Goal: Use online tool/utility: Utilize a website feature to perform a specific function

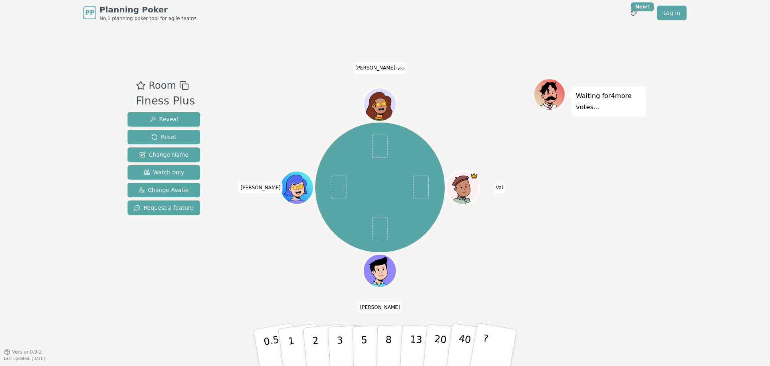
click at [380, 104] on icon at bounding box center [380, 105] width 1 height 2
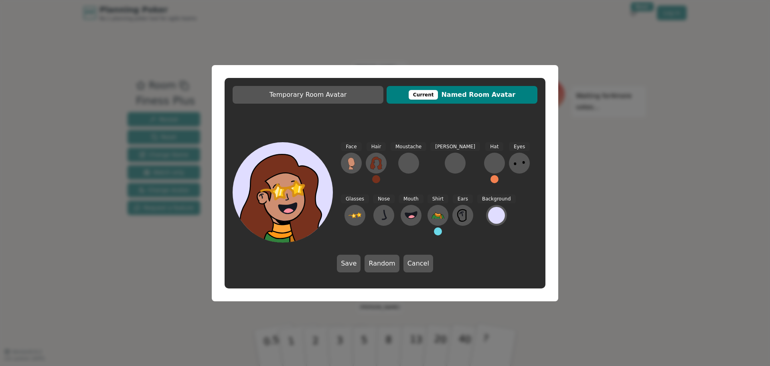
click at [369, 194] on span "Glasses" at bounding box center [355, 198] width 28 height 9
click at [362, 209] on icon at bounding box center [355, 215] width 13 height 13
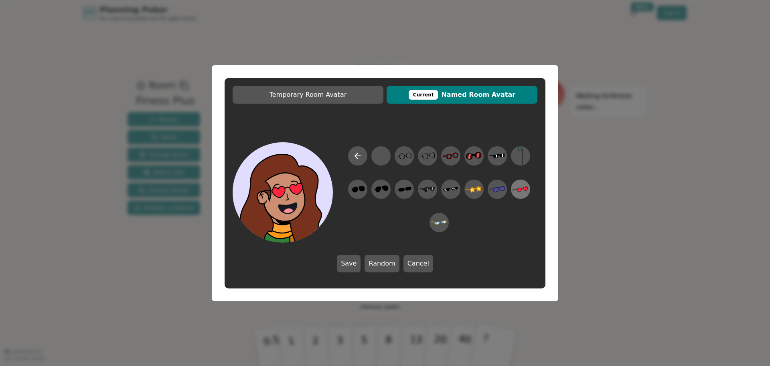
click at [518, 191] on icon at bounding box center [521, 189] width 16 height 18
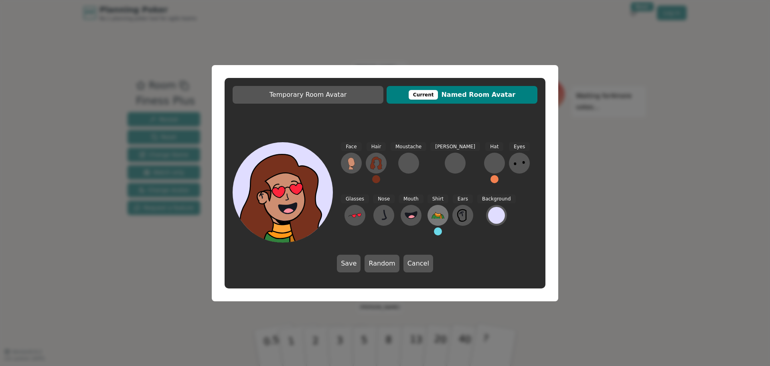
click at [432, 212] on icon at bounding box center [438, 215] width 13 height 13
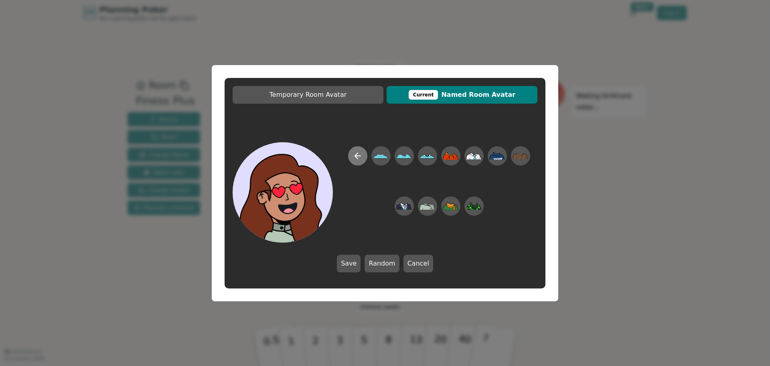
click at [356, 151] on icon at bounding box center [358, 156] width 10 height 10
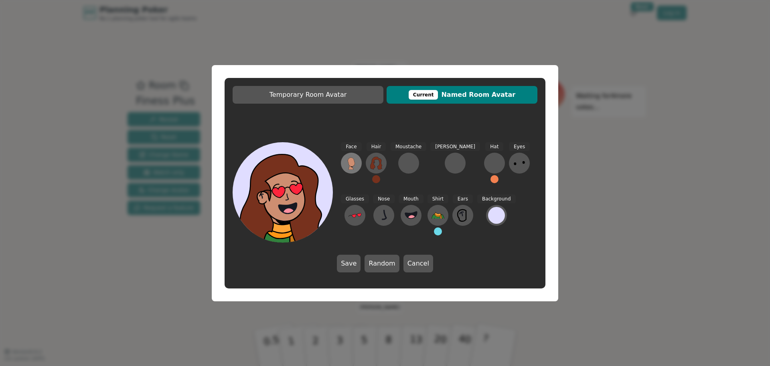
click at [351, 165] on icon at bounding box center [351, 161] width 7 height 9
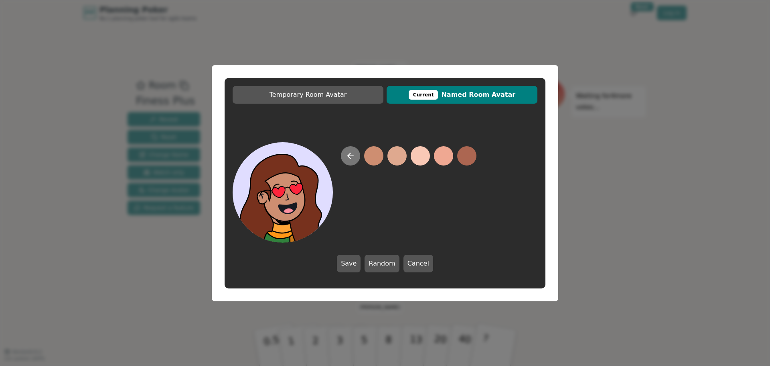
click at [346, 152] on icon at bounding box center [351, 156] width 10 height 10
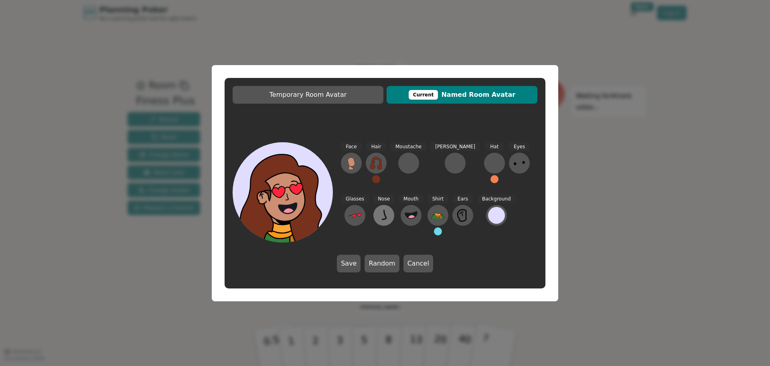
click at [382, 211] on icon at bounding box center [384, 215] width 4 height 10
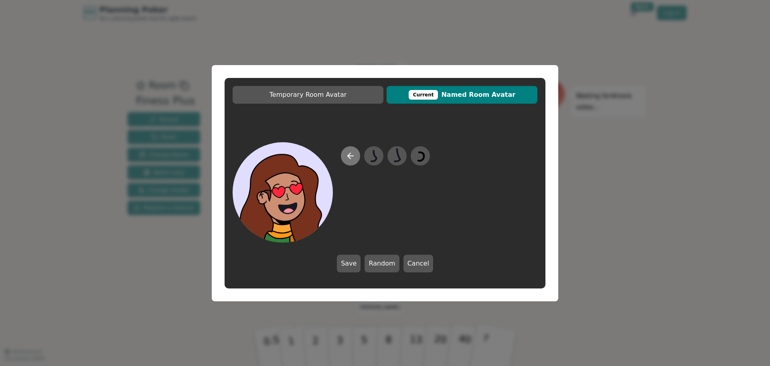
click at [352, 153] on icon at bounding box center [351, 156] width 10 height 10
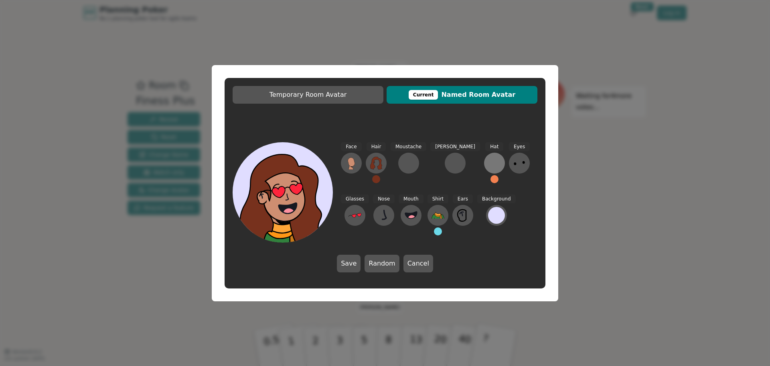
click at [488, 163] on div at bounding box center [494, 162] width 13 height 13
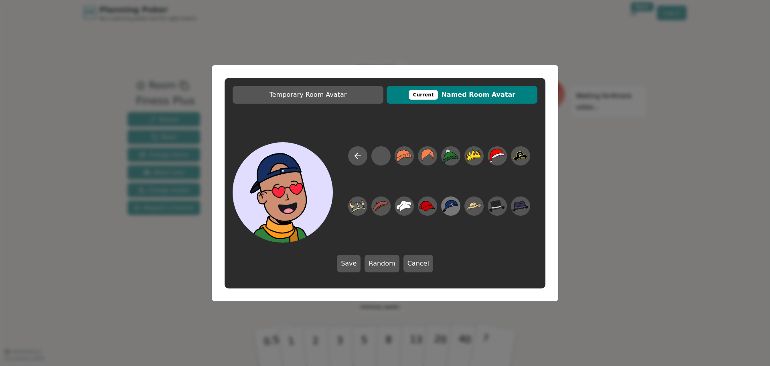
click at [451, 204] on icon at bounding box center [451, 206] width 16 height 18
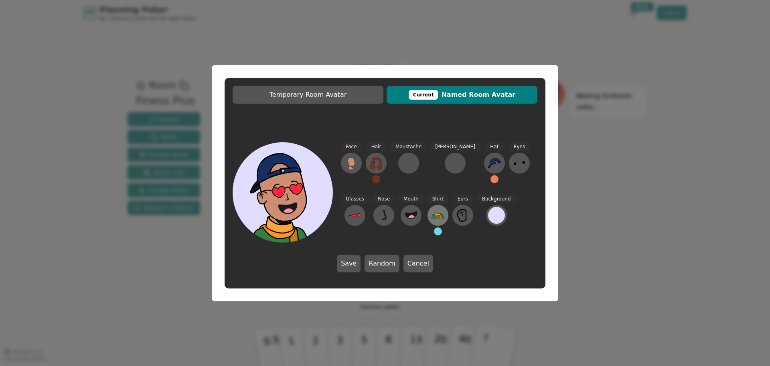
click at [435, 213] on icon at bounding box center [438, 213] width 6 height 3
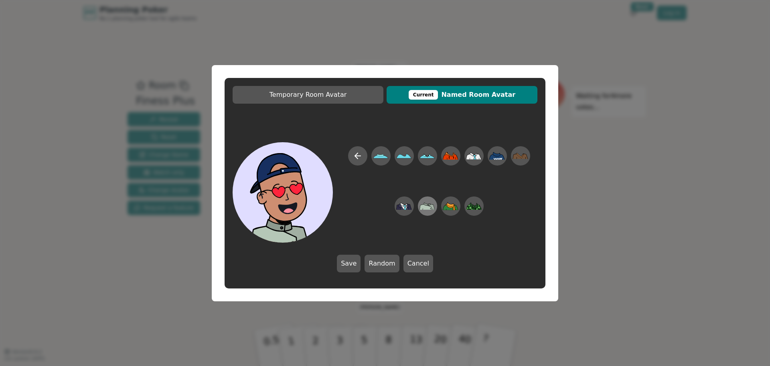
click at [421, 205] on icon at bounding box center [428, 205] width 16 height 7
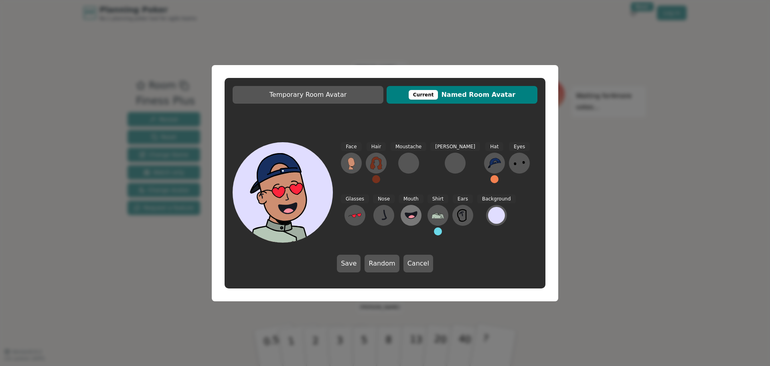
click at [401, 213] on button at bounding box center [411, 215] width 21 height 21
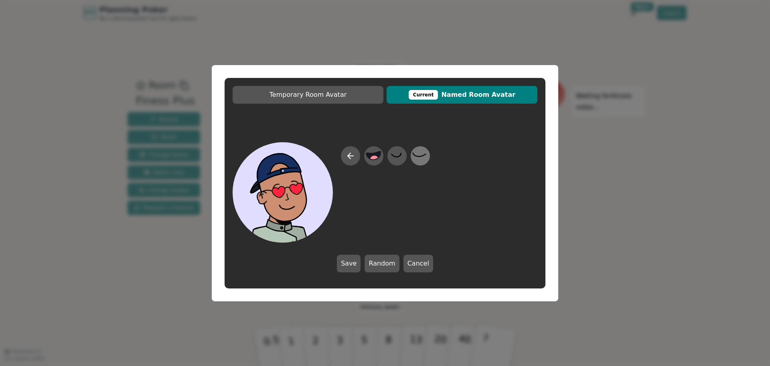
click at [416, 156] on icon at bounding box center [421, 155] width 16 height 18
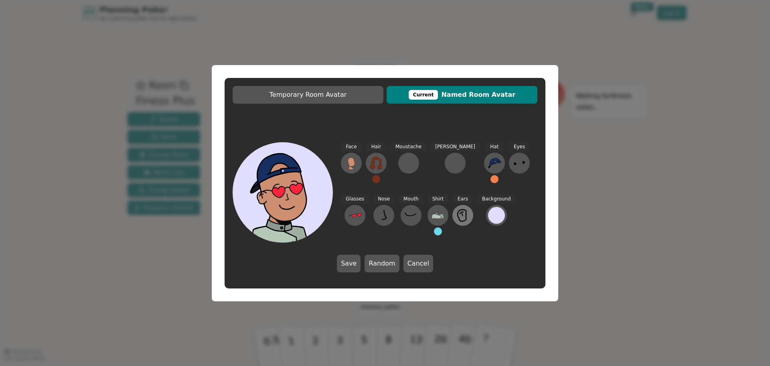
click at [457, 212] on icon at bounding box center [463, 215] width 13 height 13
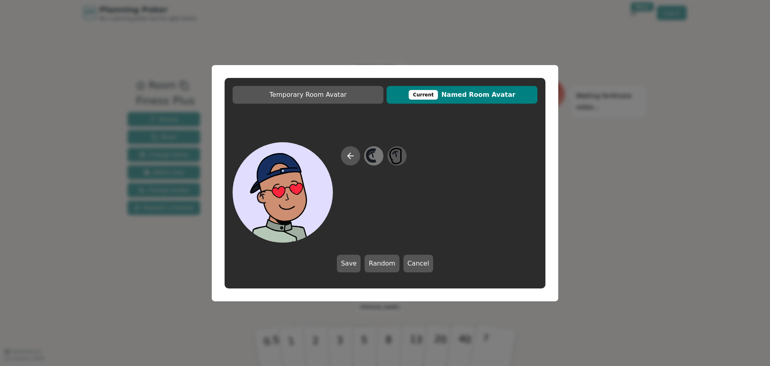
click at [374, 150] on icon at bounding box center [372, 155] width 8 height 12
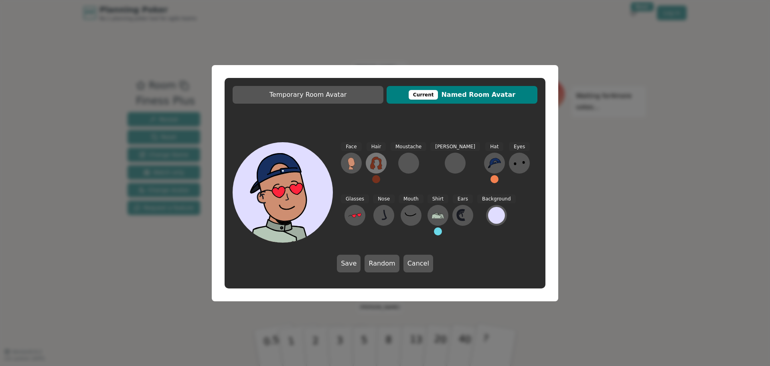
click at [373, 161] on icon at bounding box center [376, 162] width 12 height 13
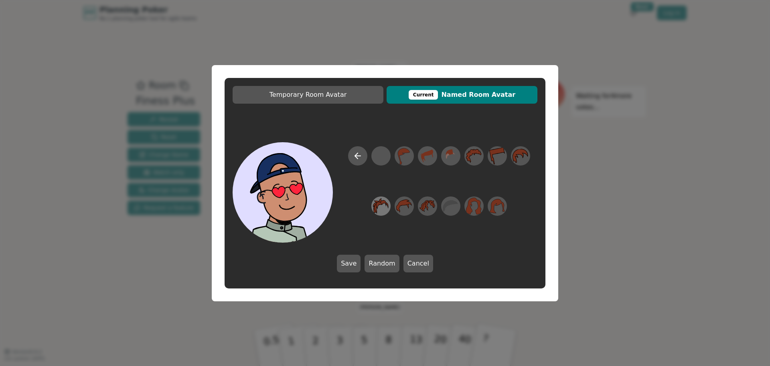
click at [387, 201] on icon at bounding box center [381, 206] width 16 height 18
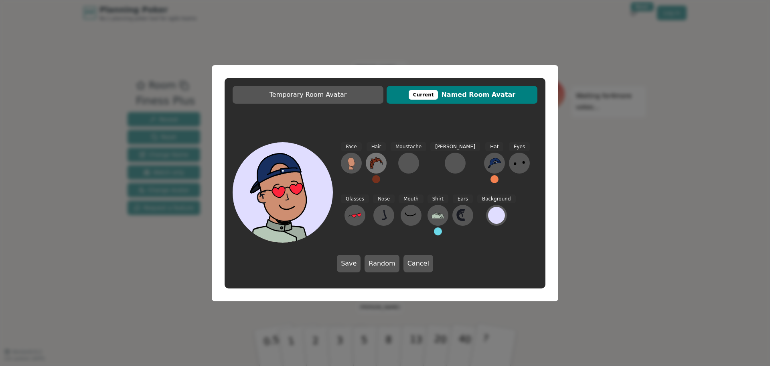
click at [378, 164] on icon at bounding box center [376, 162] width 13 height 13
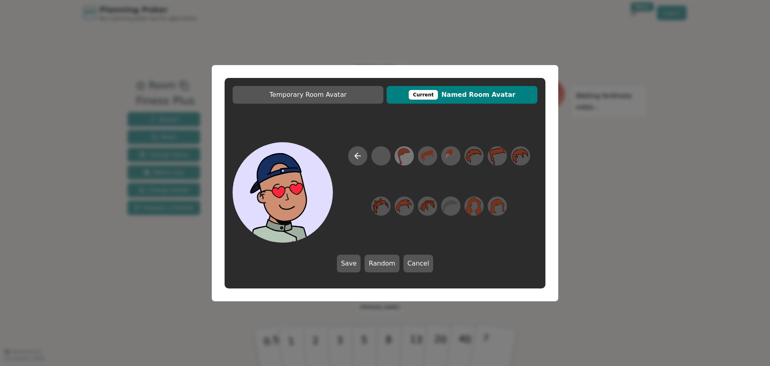
click at [405, 153] on icon at bounding box center [404, 155] width 16 height 18
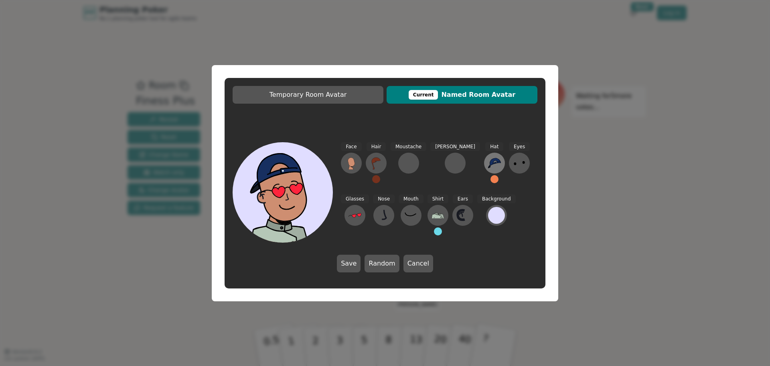
click at [484, 161] on button at bounding box center [494, 162] width 21 height 21
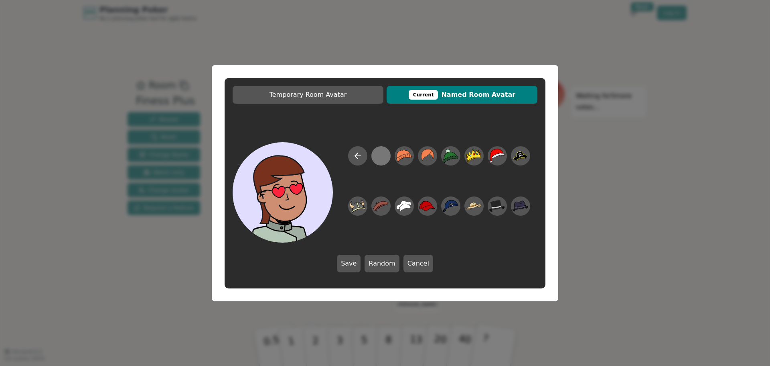
click at [380, 157] on div at bounding box center [381, 155] width 16 height 18
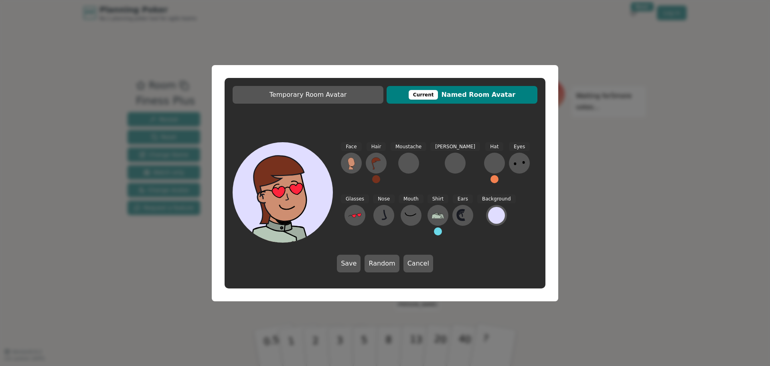
click at [380, 157] on icon at bounding box center [376, 162] width 13 height 13
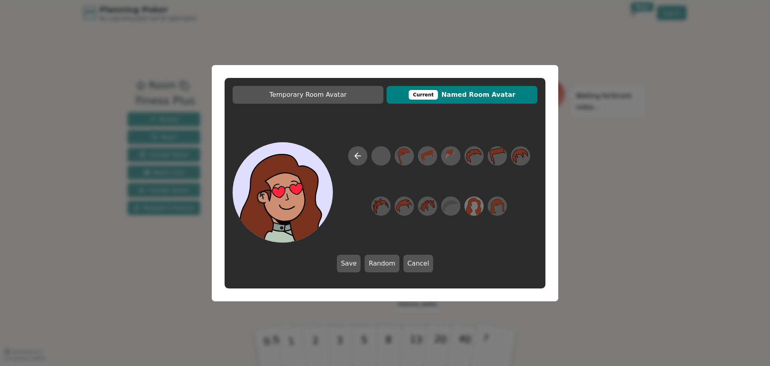
click at [470, 208] on icon at bounding box center [475, 205] width 16 height 17
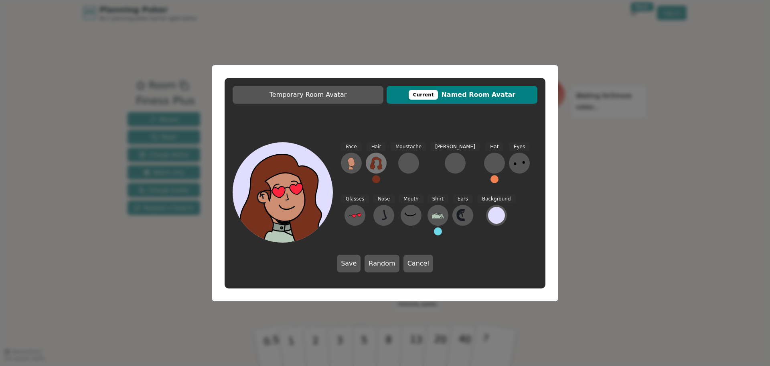
click at [380, 165] on icon at bounding box center [376, 162] width 12 height 13
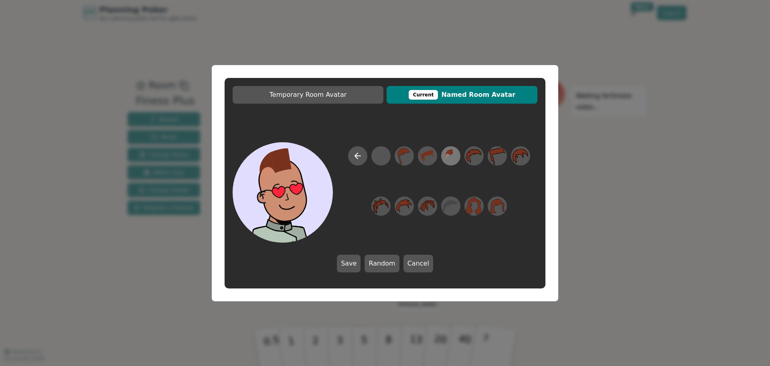
click at [456, 157] on icon at bounding box center [451, 155] width 16 height 18
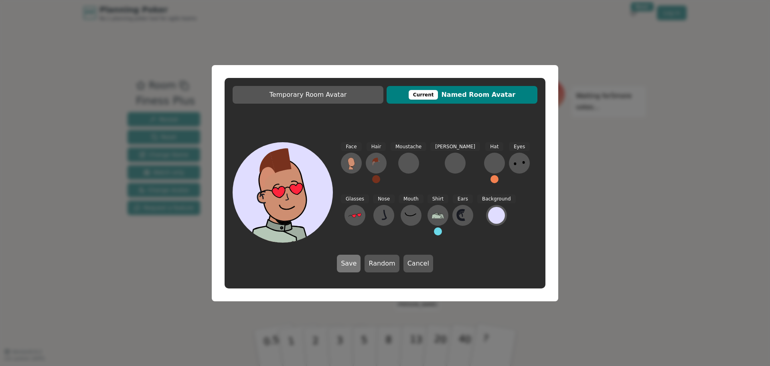
click at [351, 264] on button "Save" at bounding box center [349, 263] width 24 height 18
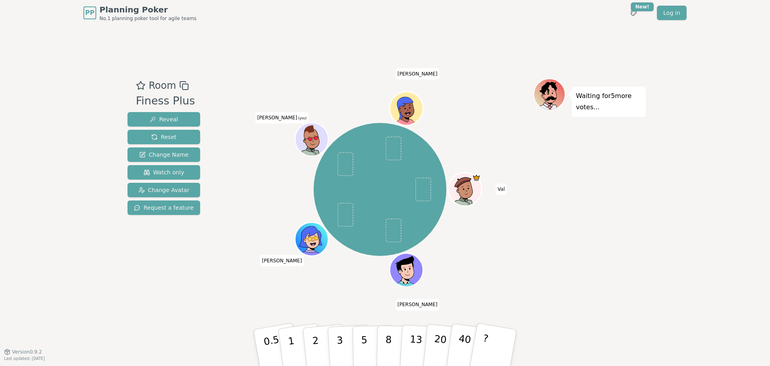
click at [321, 139] on icon at bounding box center [311, 138] width 33 height 5
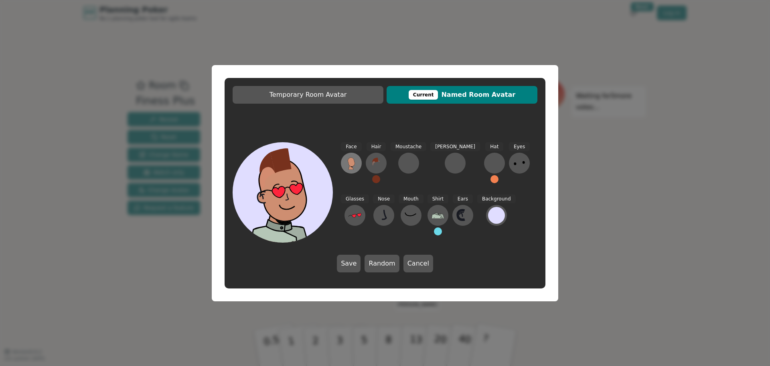
click at [353, 163] on icon at bounding box center [351, 161] width 7 height 9
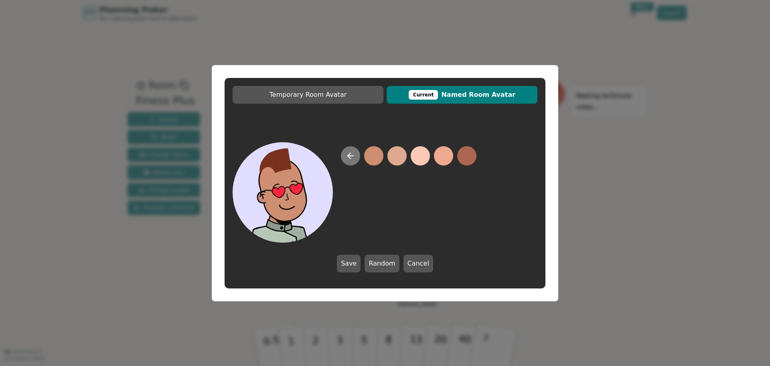
click at [353, 154] on icon at bounding box center [351, 156] width 10 height 10
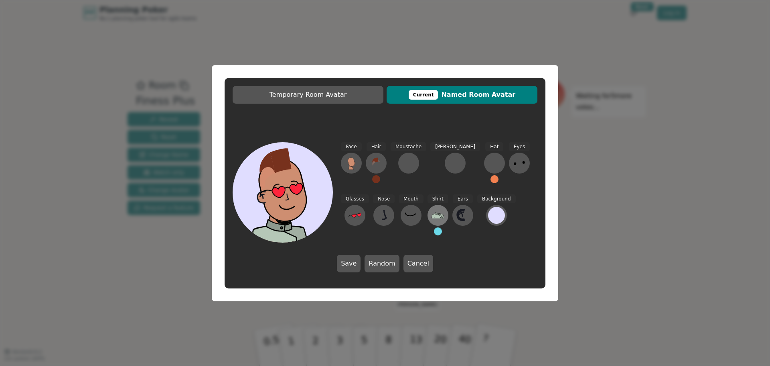
click at [432, 215] on icon at bounding box center [438, 215] width 13 height 6
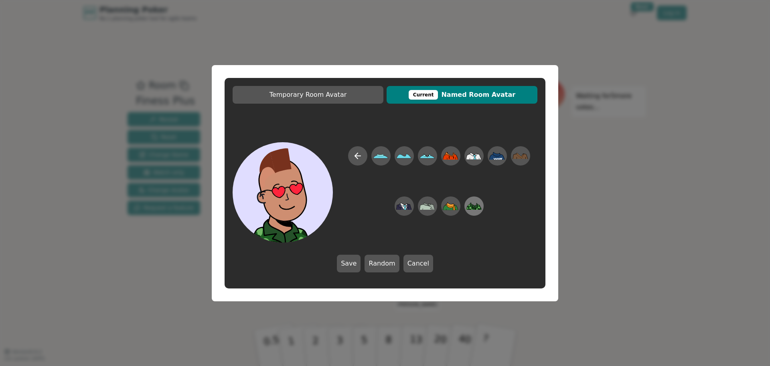
click at [469, 206] on icon at bounding box center [469, 206] width 2 height 2
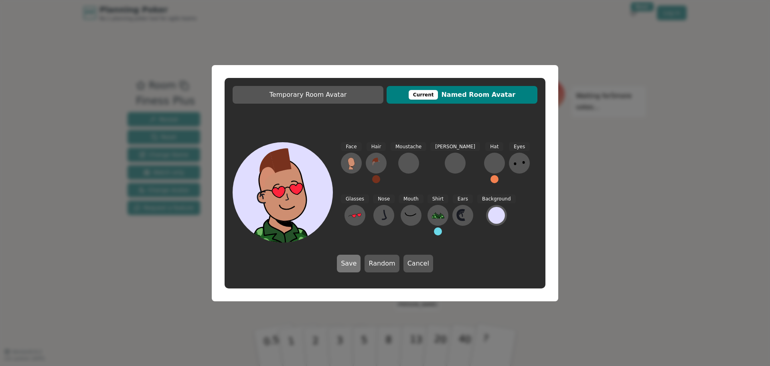
click at [352, 258] on button "Save" at bounding box center [349, 263] width 24 height 18
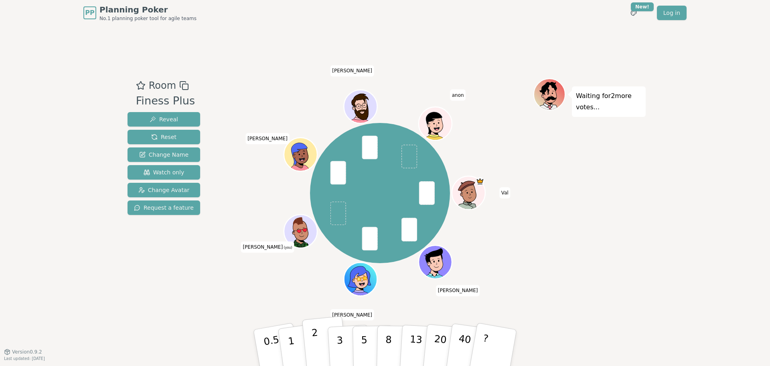
click at [315, 345] on p "2" at bounding box center [316, 349] width 10 height 44
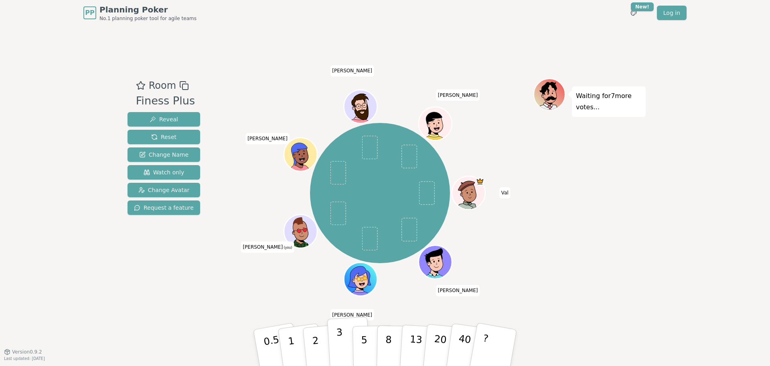
click at [336, 334] on button "3" at bounding box center [349, 347] width 44 height 63
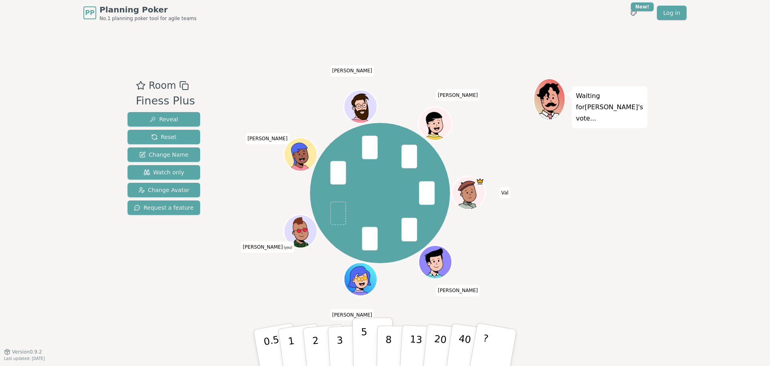
click at [364, 354] on p "5" at bounding box center [364, 347] width 7 height 43
click at [363, 346] on p "5" at bounding box center [364, 347] width 7 height 43
